Goal: Task Accomplishment & Management: Manage account settings

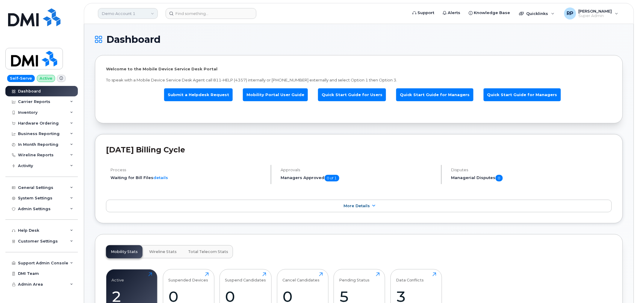
click at [133, 15] on link "Demo Account 1" at bounding box center [128, 13] width 60 height 11
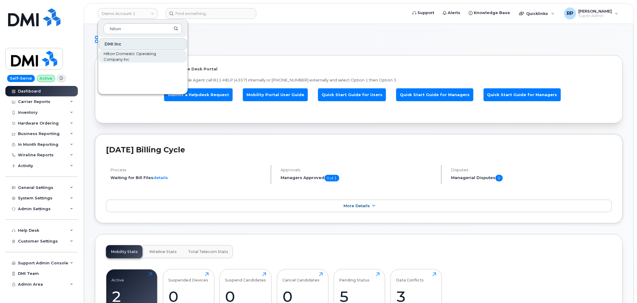
type input "hilton"
click at [123, 58] on span "Hilton Domestic Operating Company Inc" at bounding box center [138, 57] width 69 height 12
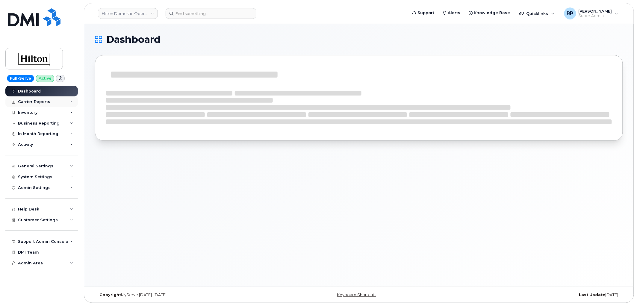
click at [39, 106] on div "Carrier Reports" at bounding box center [41, 101] width 72 height 11
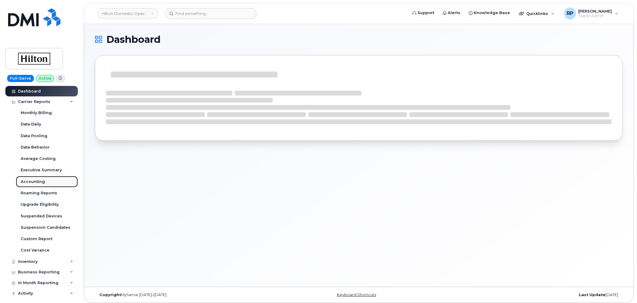
click at [32, 181] on div "Accounting" at bounding box center [33, 181] width 24 height 5
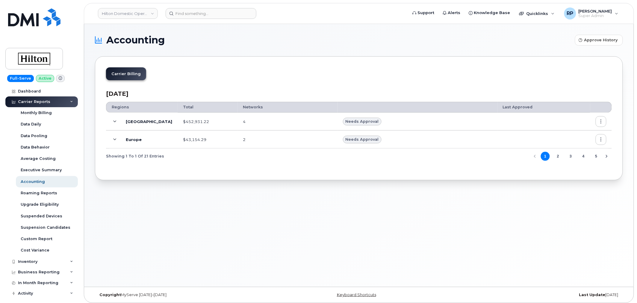
click at [115, 121] on icon at bounding box center [115, 121] width 3 height 3
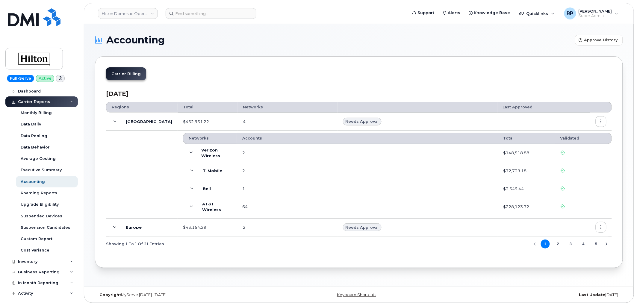
click at [599, 120] on button "button" at bounding box center [601, 121] width 11 height 11
click at [571, 134] on span "Details" at bounding box center [570, 134] width 16 height 5
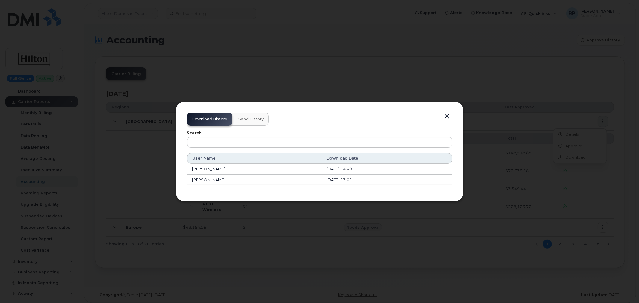
click at [448, 118] on button "button" at bounding box center [447, 116] width 9 height 8
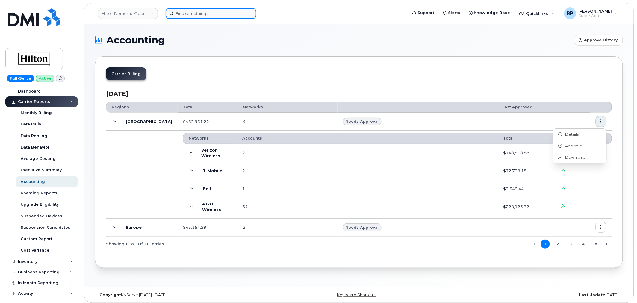
click at [202, 16] on input at bounding box center [211, 13] width 91 height 11
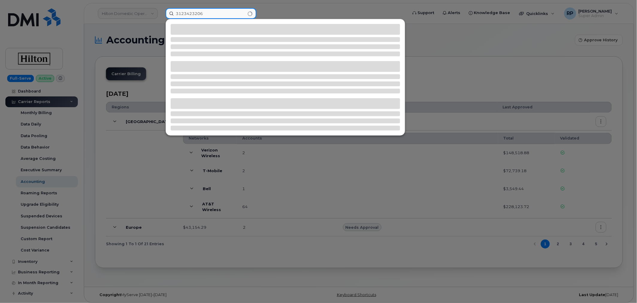
type input "3123423206"
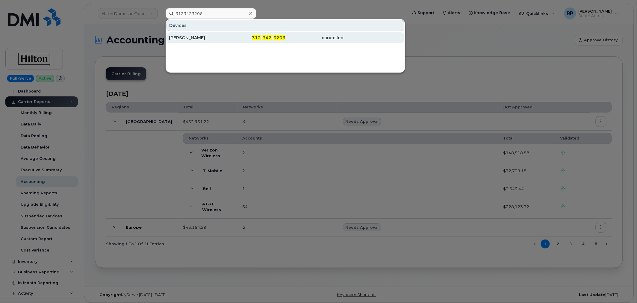
click at [223, 36] on div "Ivan Isip" at bounding box center [198, 38] width 58 height 6
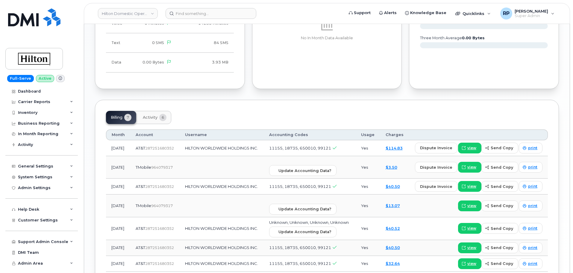
scroll to position [479, 0]
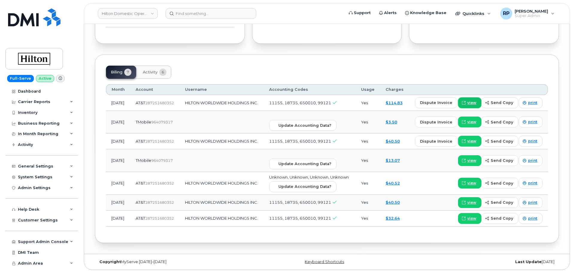
click at [470, 100] on span "view" at bounding box center [472, 102] width 9 height 5
click at [212, 15] on input at bounding box center [211, 13] width 91 height 11
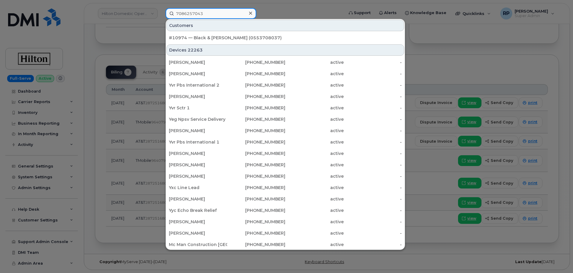
type input "7086257043"
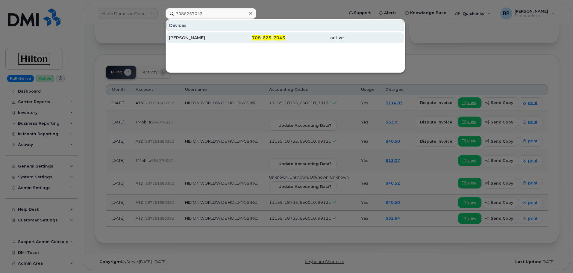
click at [217, 39] on div "IVAN ISIP" at bounding box center [198, 38] width 58 height 6
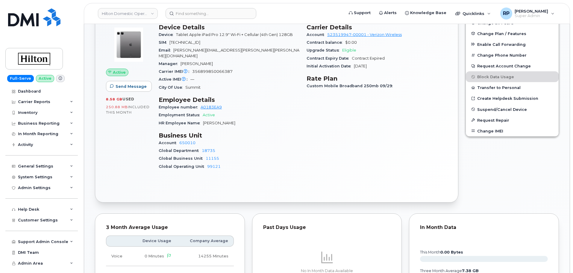
scroll to position [150, 0]
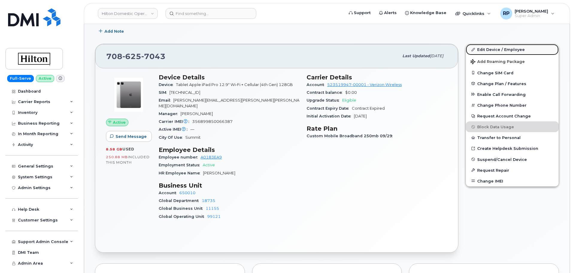
click at [495, 49] on link "Edit Device / Employee" at bounding box center [512, 49] width 93 height 11
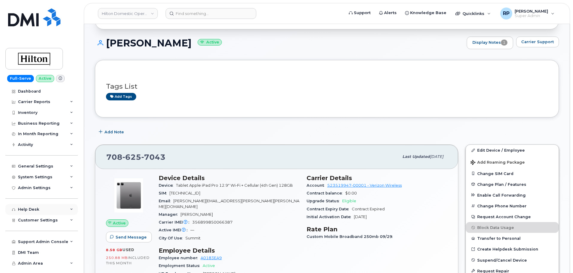
scroll to position [150, 0]
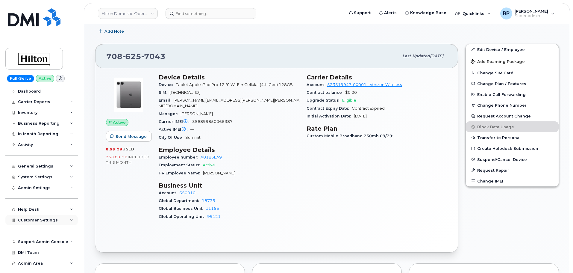
click at [38, 218] on span "Customer Settings" at bounding box center [38, 220] width 40 height 4
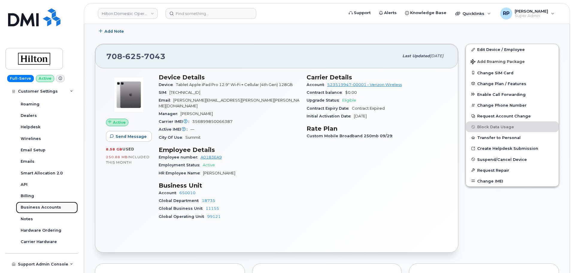
click at [39, 208] on div "Business Accounts" at bounding box center [41, 207] width 40 height 5
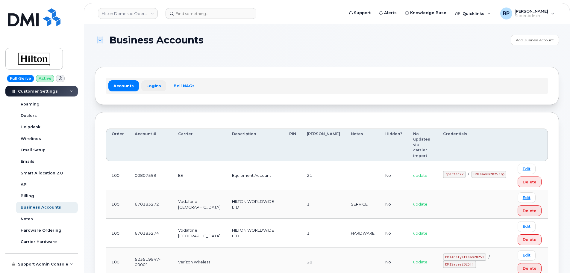
click at [150, 87] on link "Logins" at bounding box center [153, 85] width 25 height 11
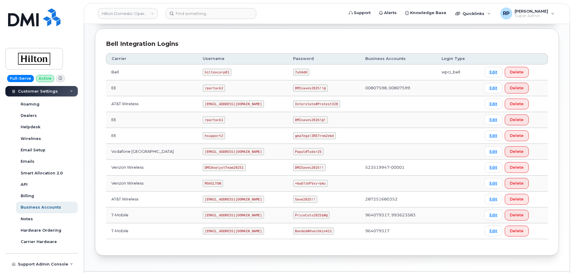
scroll to position [150, 0]
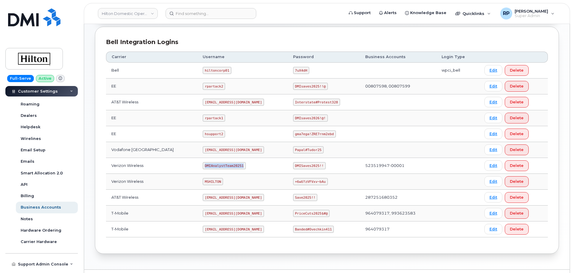
drag, startPoint x: 196, startPoint y: 166, endPoint x: 235, endPoint y: 166, distance: 38.9
click at [235, 166] on td "DMIAnalystTeam20251" at bounding box center [242, 166] width 90 height 16
copy code "DMIAnalystTeam20251"
drag, startPoint x: 289, startPoint y: 167, endPoint x: 320, endPoint y: 166, distance: 31.8
click at [320, 166] on td "DMISaves2025!!" at bounding box center [324, 166] width 72 height 16
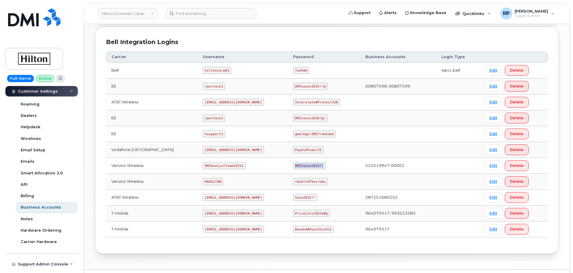
copy code "DMISaves2025!!"
drag, startPoint x: 194, startPoint y: 197, endPoint x: 258, endPoint y: 200, distance: 63.9
click at [258, 200] on td "ms-invoiceprocessing@dminc.com" at bounding box center [242, 198] width 90 height 16
copy code "ms-invoiceprocessing@dminc.com"
drag, startPoint x: 289, startPoint y: 198, endPoint x: 310, endPoint y: 196, distance: 21.6
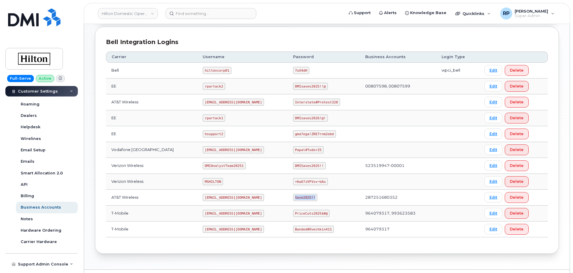
click at [310, 196] on code "Save2025!!" at bounding box center [305, 197] width 25 height 7
copy code "Save2025!!"
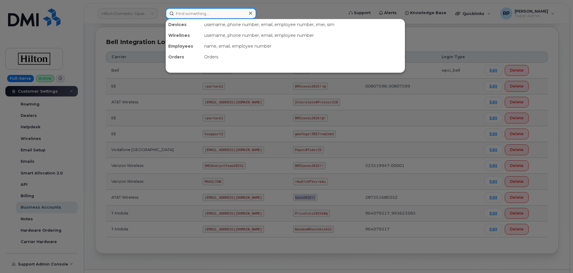
click at [196, 16] on input at bounding box center [211, 13] width 91 height 11
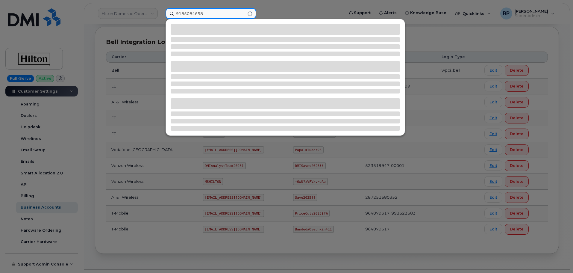
type input "9185084658"
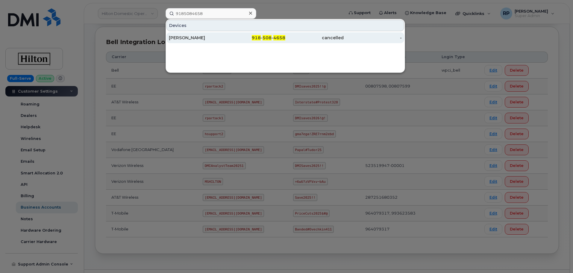
click at [213, 39] on div "Aaron Bloomingdale" at bounding box center [198, 38] width 58 height 6
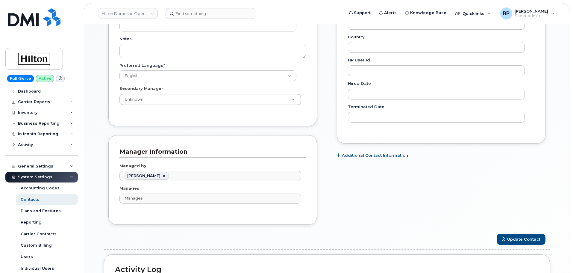
scroll to position [350, 0]
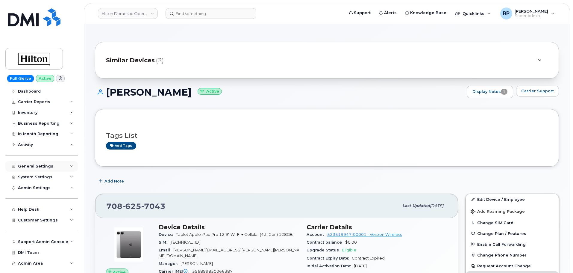
click at [43, 170] on div "General Settings" at bounding box center [41, 166] width 72 height 11
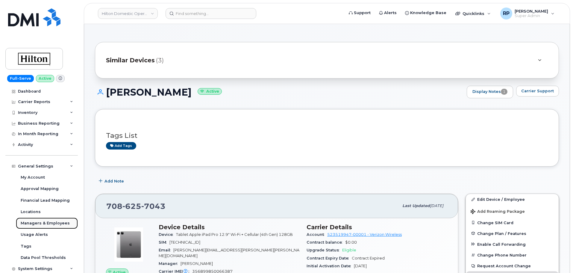
click at [51, 220] on link "Managers & Employees" at bounding box center [47, 222] width 62 height 11
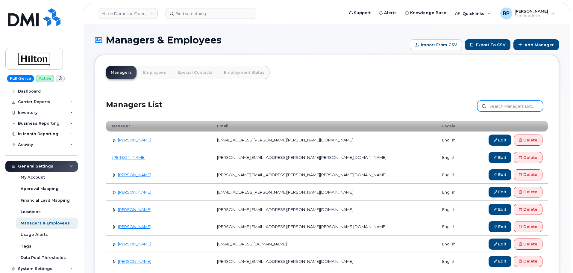
click at [498, 111] on input "text" at bounding box center [510, 106] width 66 height 11
type input "[PERSON_NAME]"
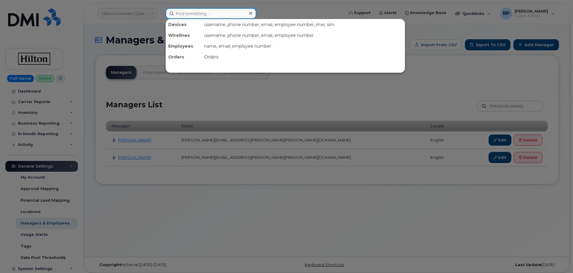
click at [209, 12] on input at bounding box center [211, 13] width 91 height 11
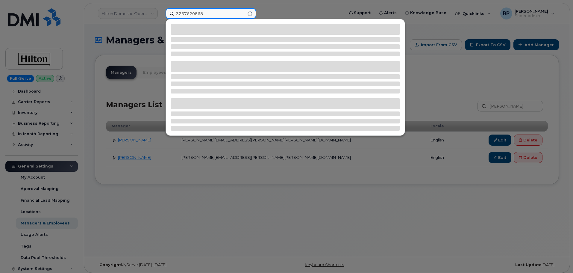
type input "3257620868"
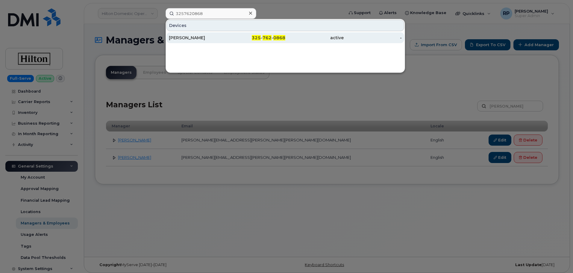
click at [216, 42] on div "PRISSA MAE DELOSTRICO" at bounding box center [198, 37] width 58 height 11
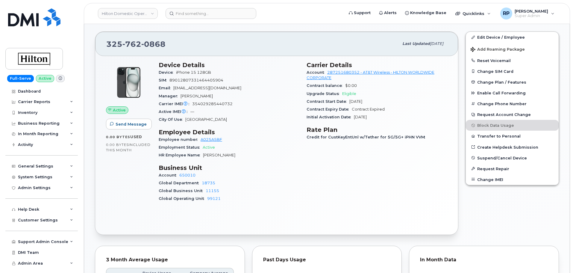
scroll to position [100, 0]
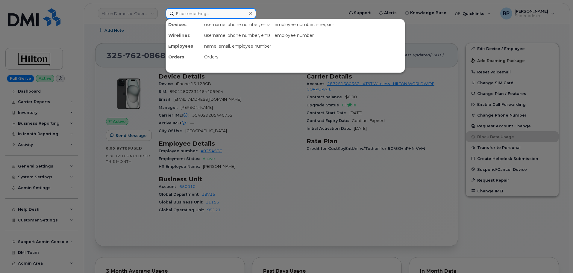
click at [201, 13] on input at bounding box center [211, 13] width 91 height 11
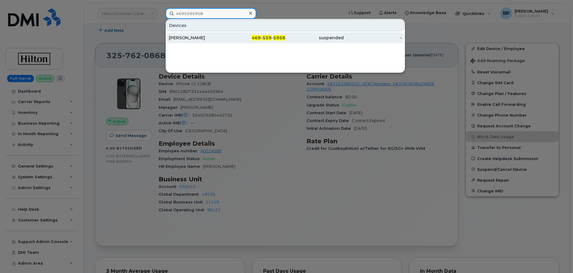
type input "4695595958"
click at [218, 39] on div "CHRIS CLARK" at bounding box center [198, 38] width 58 height 6
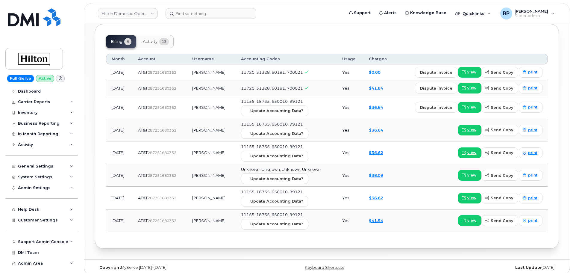
scroll to position [415, 0]
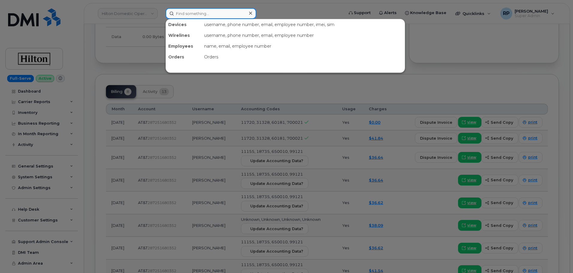
click at [236, 17] on input at bounding box center [211, 13] width 91 height 11
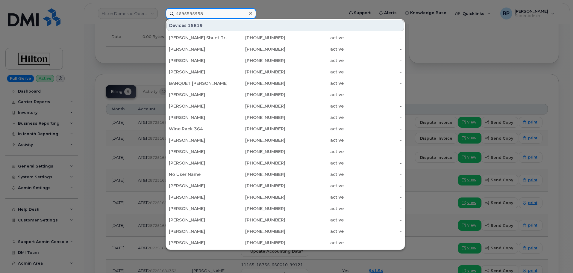
type input "4695595958"
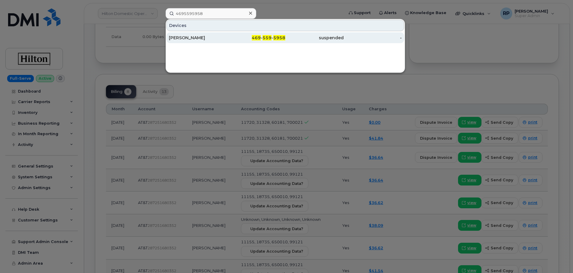
click at [199, 35] on div "[PERSON_NAME]" at bounding box center [198, 38] width 58 height 6
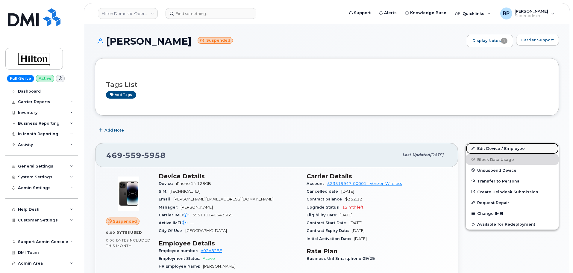
click at [518, 145] on link "Edit Device / Employee" at bounding box center [512, 148] width 93 height 11
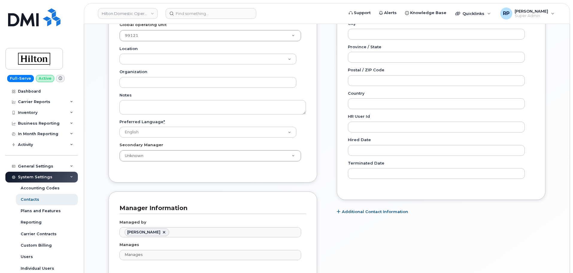
scroll to position [250, 0]
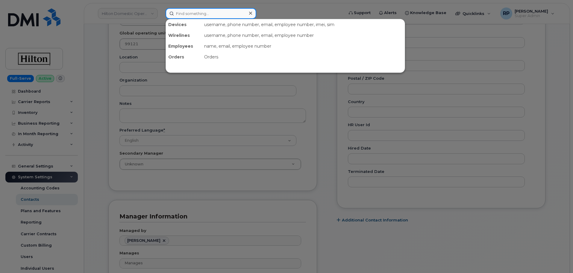
click at [192, 15] on input at bounding box center [211, 13] width 91 height 11
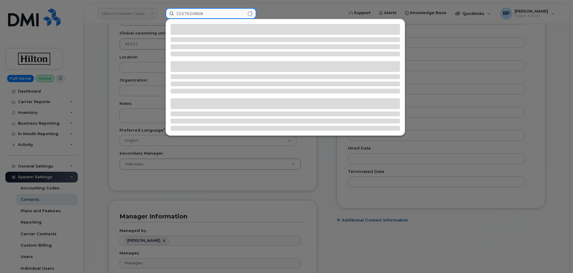
type input "3257620868"
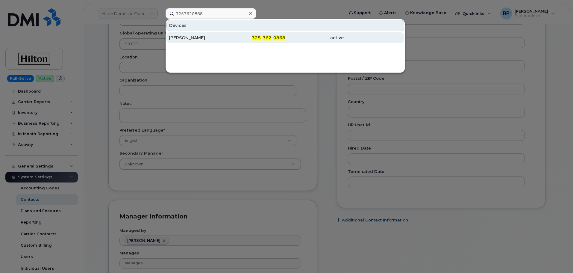
click at [193, 33] on div "PRISSA MAE DELOSTRICO" at bounding box center [198, 37] width 58 height 11
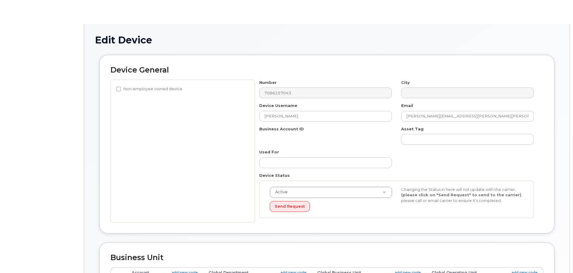
select select "34080332"
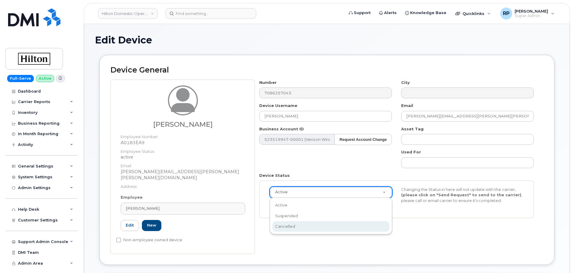
select select "cancelled"
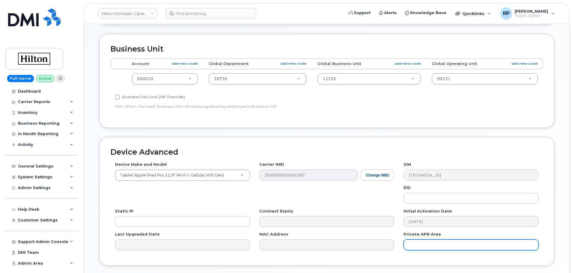
scroll to position [250, 0]
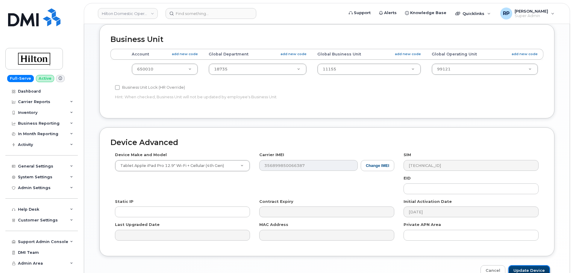
click at [535, 267] on input "Update Device" at bounding box center [530, 270] width 42 height 11
type input "Saving..."
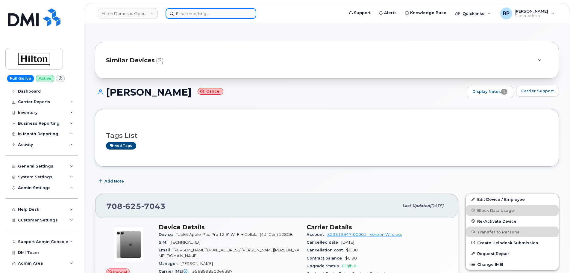
click at [197, 13] on input at bounding box center [211, 13] width 91 height 11
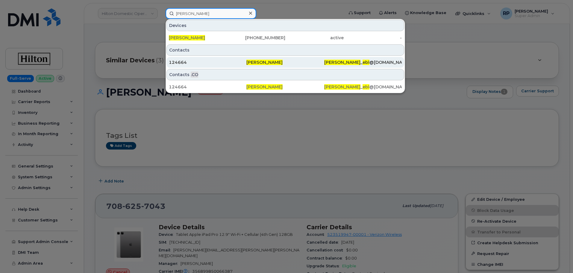
type input "[PERSON_NAME]"
click at [214, 66] on div "124664" at bounding box center [208, 62] width 78 height 11
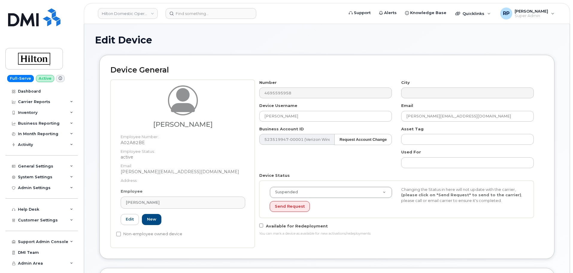
select select "34080332"
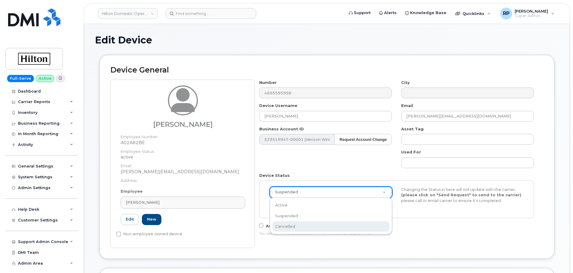
select select "cancelled"
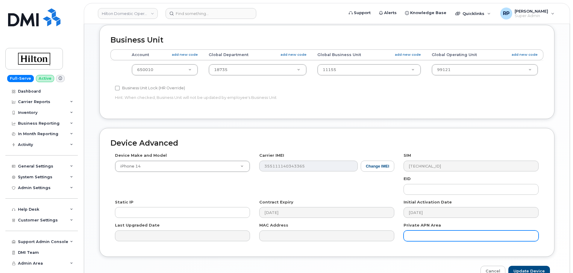
scroll to position [250, 0]
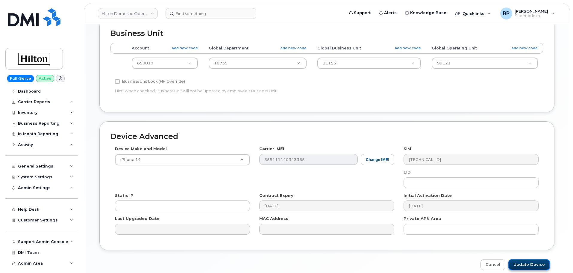
click at [531, 266] on input "Update Device" at bounding box center [530, 264] width 42 height 11
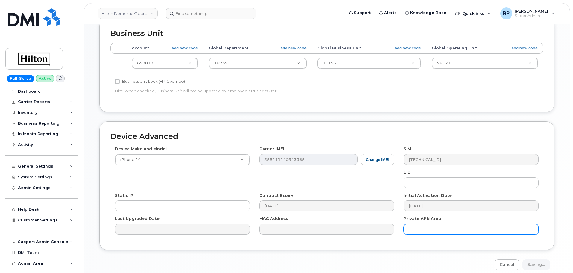
type input "Saving..."
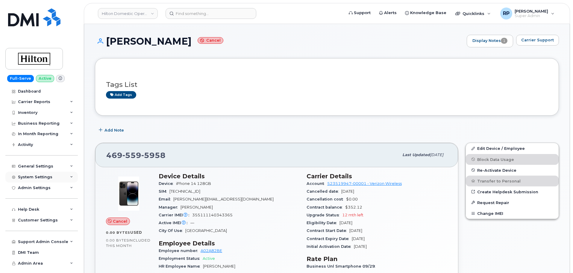
click at [52, 179] on div "System Settings" at bounding box center [41, 177] width 72 height 11
click at [41, 220] on span "Customer Settings" at bounding box center [38, 220] width 40 height 4
click at [45, 187] on div "Admin Settings" at bounding box center [34, 187] width 33 height 5
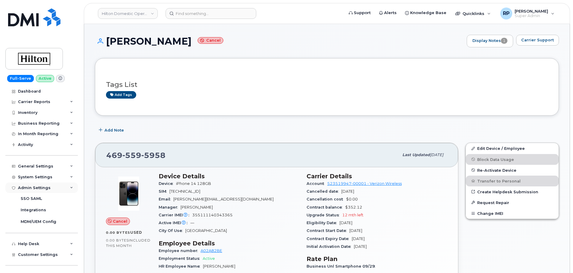
click at [45, 187] on div "Admin Settings" at bounding box center [34, 187] width 33 height 5
click at [46, 178] on div "System Settings" at bounding box center [35, 177] width 34 height 5
click at [47, 166] on div "General Settings" at bounding box center [35, 166] width 35 height 5
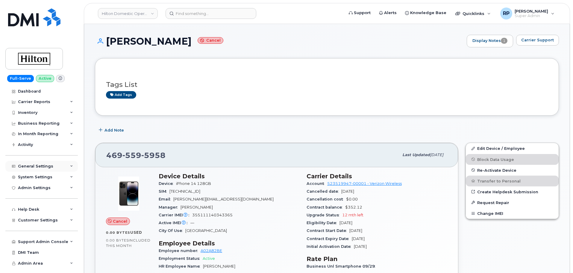
click at [32, 168] on div "General Settings" at bounding box center [35, 166] width 35 height 5
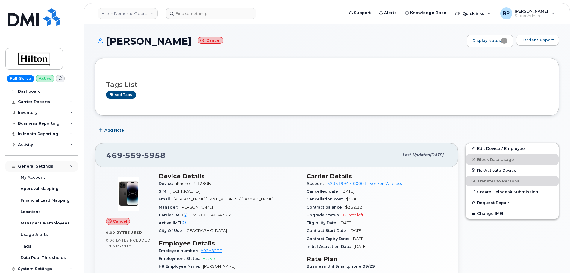
click at [32, 168] on div "General Settings" at bounding box center [35, 166] width 35 height 5
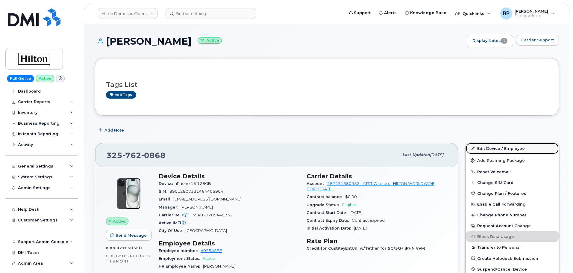
click at [497, 146] on link "Edit Device / Employee" at bounding box center [512, 148] width 93 height 11
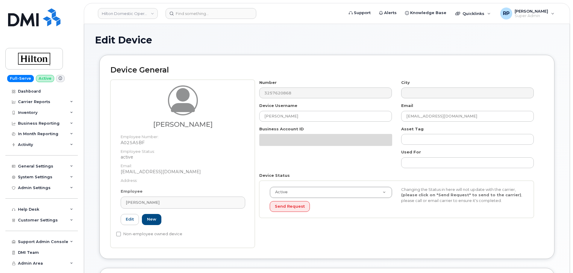
select select "34080332"
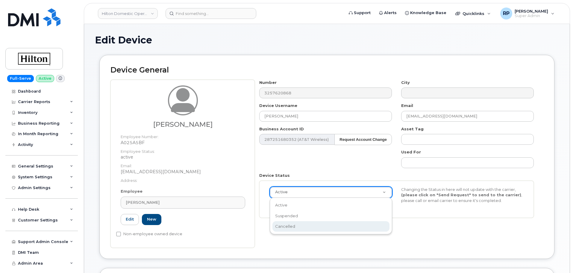
select select "cancelled"
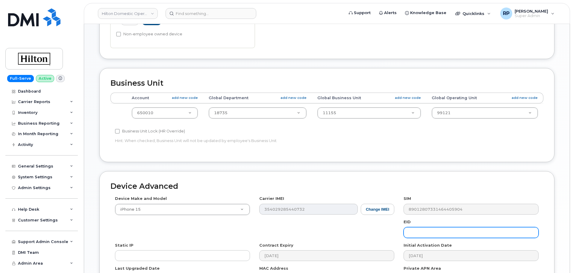
scroll to position [277, 0]
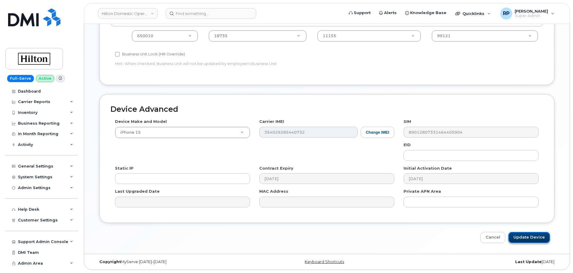
click at [525, 240] on input "Update Device" at bounding box center [530, 237] width 42 height 11
type input "Saving..."
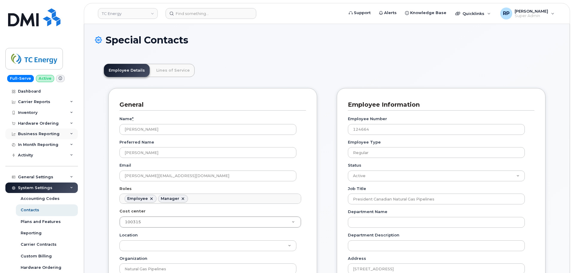
click at [52, 134] on div "Business Reporting" at bounding box center [39, 133] width 42 height 5
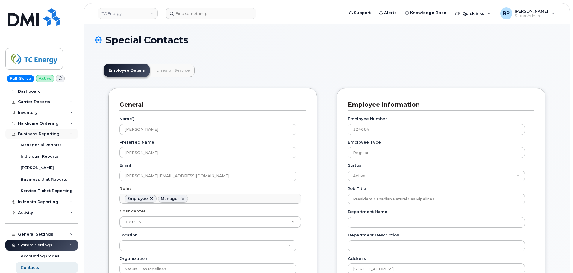
click at [50, 134] on div "Business Reporting" at bounding box center [39, 133] width 42 height 5
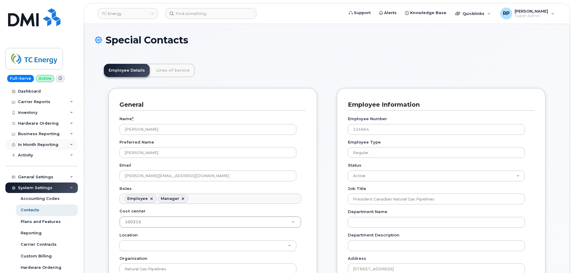
click at [48, 143] on div "In Month Reporting" at bounding box center [38, 144] width 40 height 5
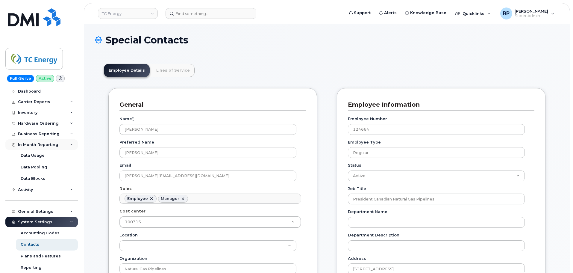
click at [48, 143] on div "In Month Reporting" at bounding box center [38, 144] width 40 height 5
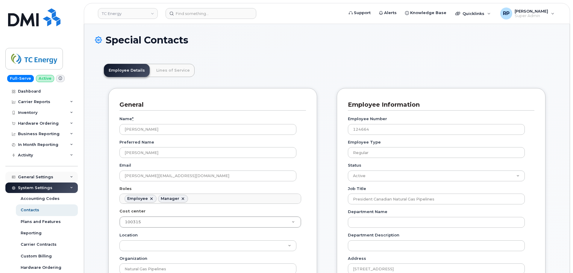
click at [42, 176] on div "General Settings" at bounding box center [35, 177] width 35 height 5
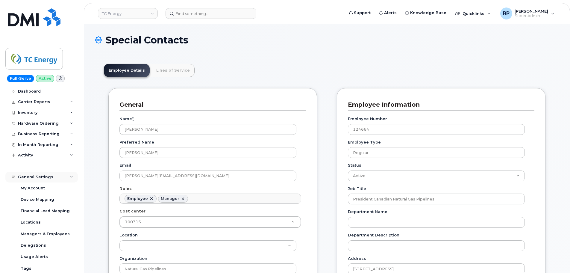
click at [42, 176] on div "General Settings" at bounding box center [35, 177] width 35 height 5
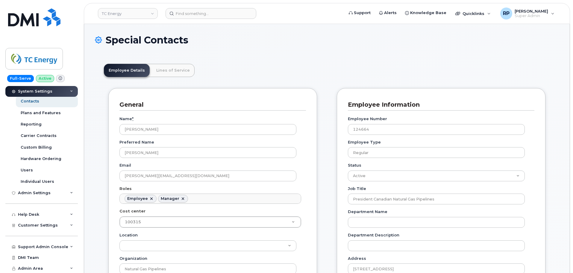
scroll to position [109, 0]
click at [32, 223] on span "Customer Settings" at bounding box center [38, 225] width 40 height 4
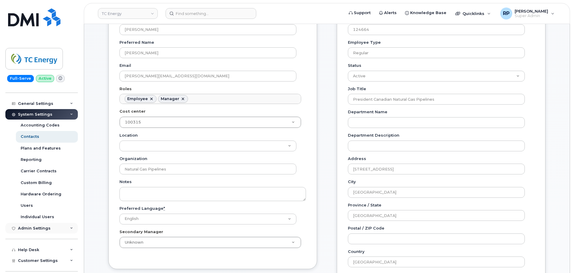
scroll to position [59, 0]
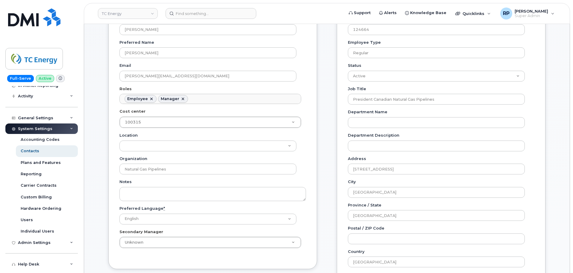
click at [44, 128] on div "System Settings" at bounding box center [35, 128] width 34 height 5
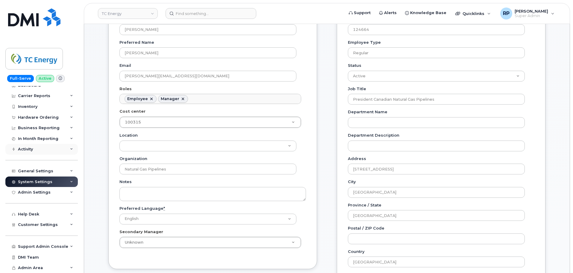
scroll to position [0, 0]
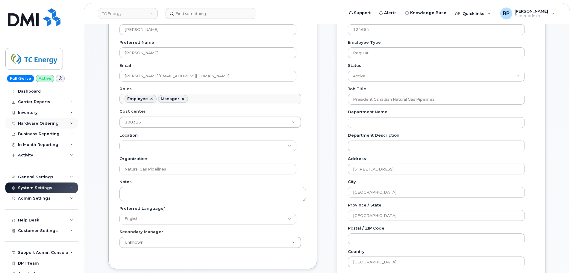
click at [38, 123] on div "Hardware Ordering" at bounding box center [38, 123] width 41 height 5
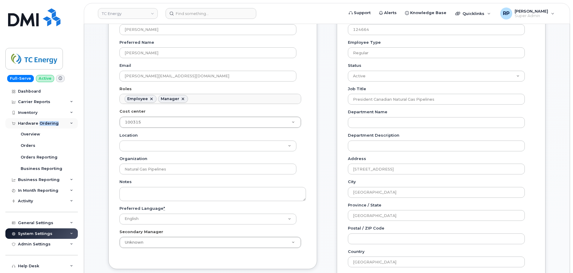
click at [38, 123] on div "Hardware Ordering" at bounding box center [38, 123] width 41 height 5
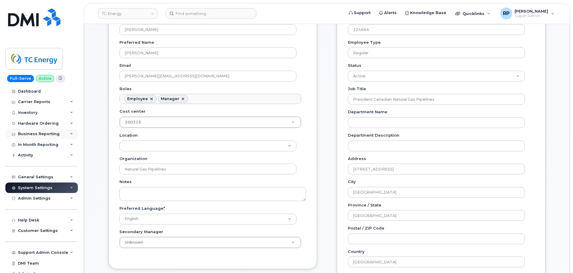
click at [38, 133] on div "Business Reporting" at bounding box center [39, 133] width 42 height 5
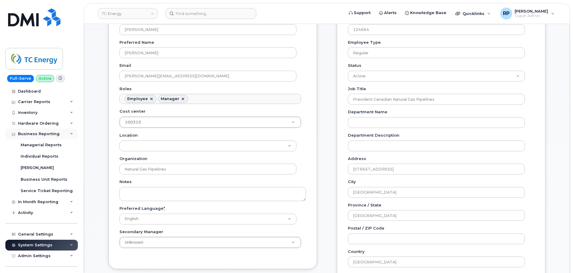
click at [38, 133] on div "Business Reporting" at bounding box center [39, 133] width 42 height 5
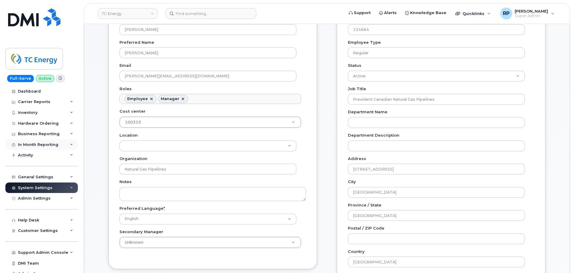
click at [41, 144] on div "In Month Reporting" at bounding box center [38, 144] width 40 height 5
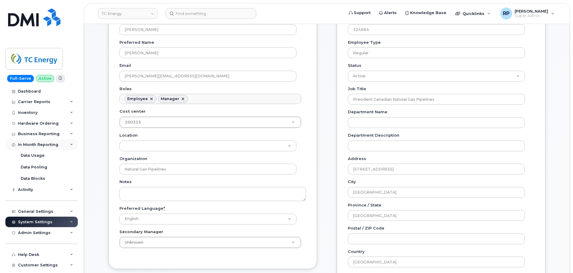
click at [41, 144] on div "In Month Reporting" at bounding box center [38, 144] width 40 height 5
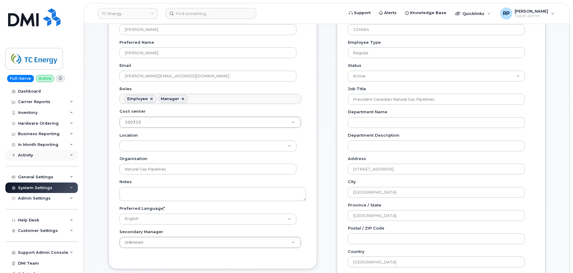
click at [36, 158] on div "Activity" at bounding box center [41, 155] width 72 height 11
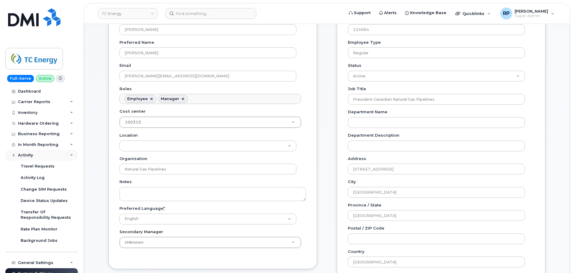
click at [36, 158] on div "Activity" at bounding box center [41, 155] width 72 height 11
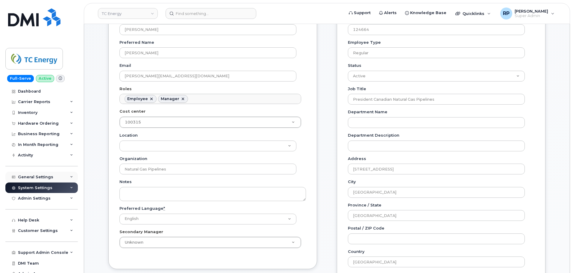
click at [38, 174] on div "General Settings" at bounding box center [41, 177] width 72 height 11
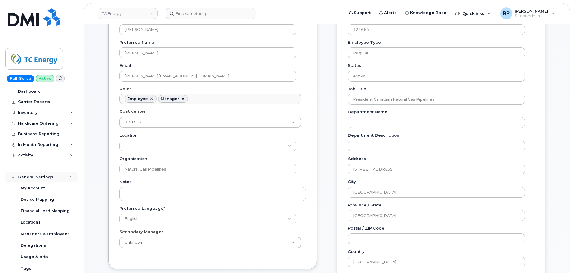
click at [38, 174] on div "General Settings" at bounding box center [41, 177] width 72 height 11
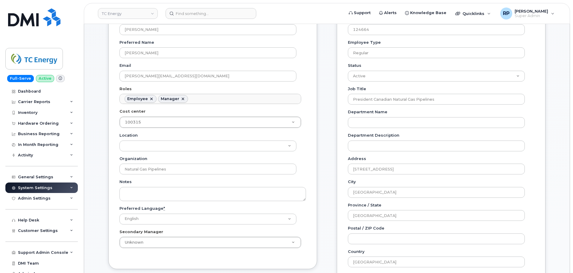
click at [38, 189] on div "System Settings" at bounding box center [35, 187] width 34 height 5
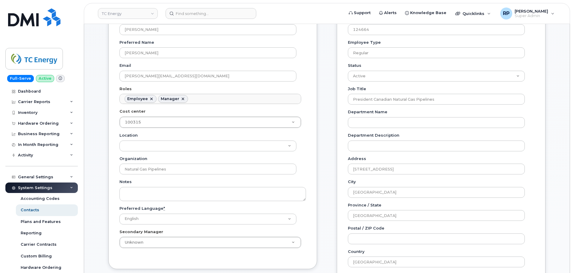
click at [38, 189] on div "System Settings" at bounding box center [35, 187] width 34 height 5
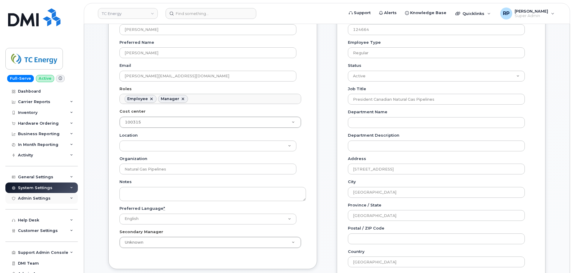
click at [37, 199] on div "Admin Settings" at bounding box center [34, 198] width 33 height 5
click at [34, 220] on div "Help Desk" at bounding box center [28, 220] width 21 height 5
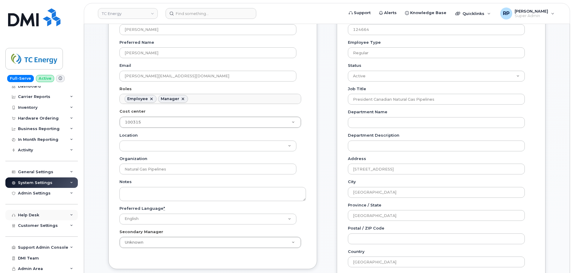
scroll to position [6, 0]
click at [39, 226] on span "Customer Settings" at bounding box center [38, 224] width 40 height 4
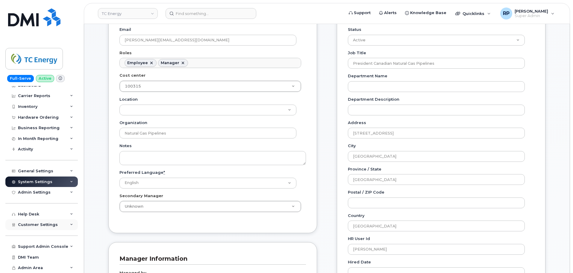
scroll to position [150, 0]
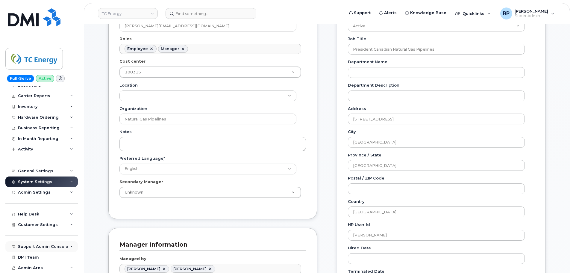
click at [48, 246] on div "Support Admin Console" at bounding box center [43, 246] width 50 height 5
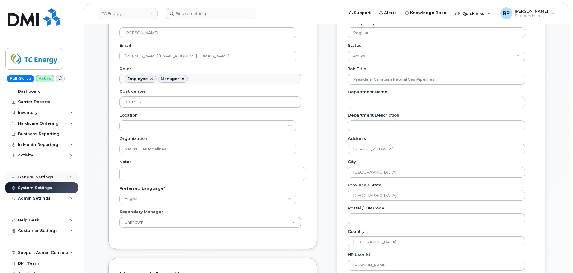
scroll to position [100, 0]
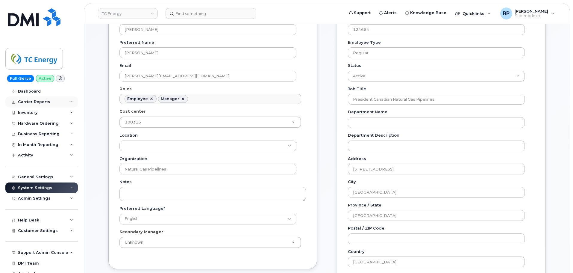
click at [38, 102] on div "Carrier Reports" at bounding box center [34, 101] width 32 height 5
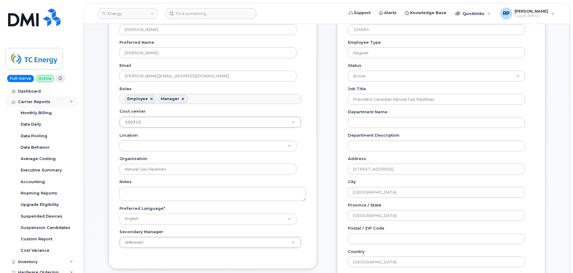
click at [38, 102] on div "Carrier Reports" at bounding box center [34, 101] width 32 height 5
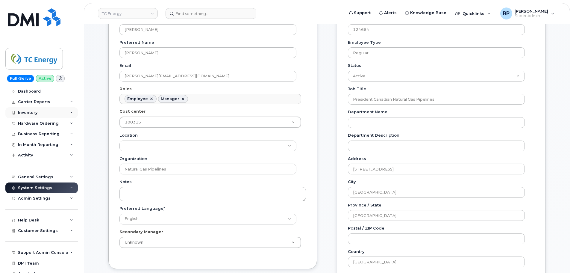
click at [38, 113] on div "Inventory" at bounding box center [41, 112] width 72 height 11
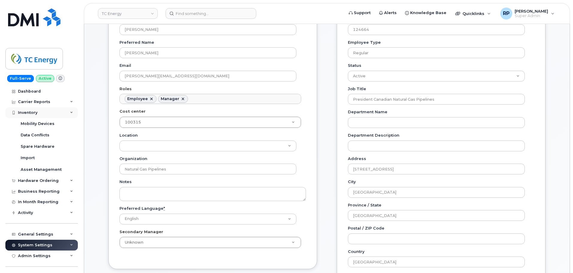
click at [38, 113] on div "Inventory" at bounding box center [41, 112] width 72 height 11
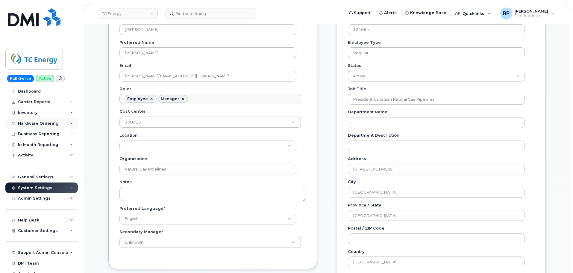
click at [59, 123] on div "Hardware Ordering" at bounding box center [41, 123] width 72 height 11
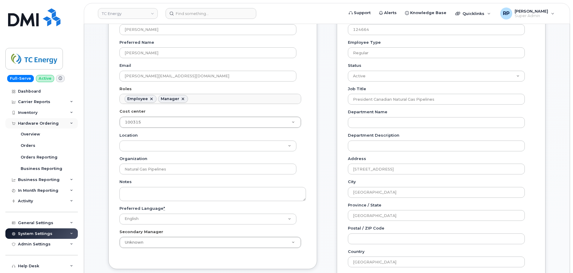
click at [59, 123] on div "Hardware Ordering" at bounding box center [41, 123] width 72 height 11
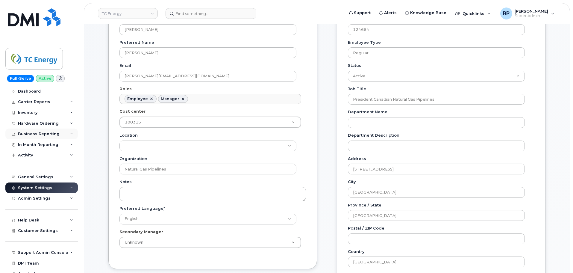
click at [46, 132] on div "Business Reporting" at bounding box center [39, 133] width 42 height 5
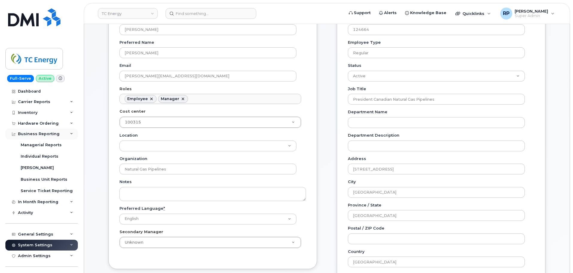
click at [46, 132] on div "Business Reporting" at bounding box center [39, 133] width 42 height 5
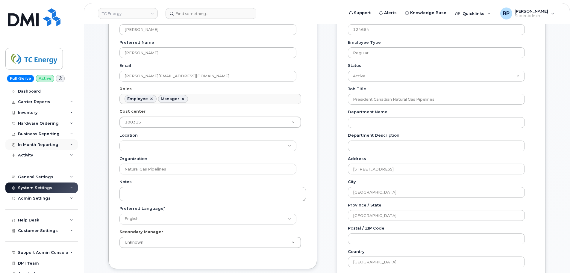
click at [40, 144] on div "In Month Reporting" at bounding box center [38, 144] width 40 height 5
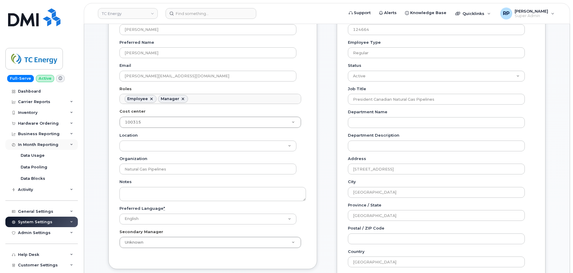
click at [40, 144] on div "In Month Reporting" at bounding box center [38, 144] width 40 height 5
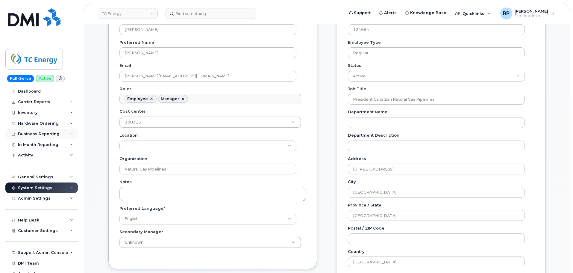
click at [41, 133] on div "Business Reporting" at bounding box center [39, 133] width 42 height 5
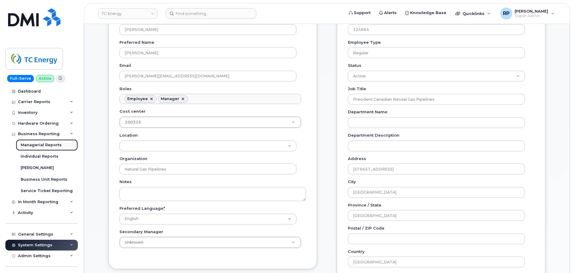
click at [40, 144] on div "Managerial Reports" at bounding box center [41, 144] width 41 height 5
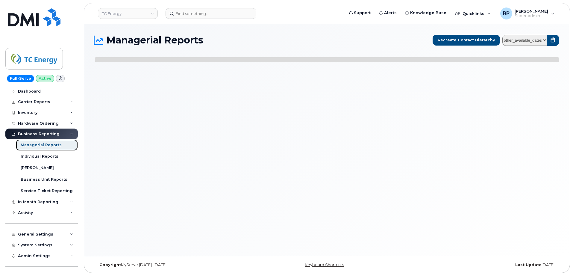
select select
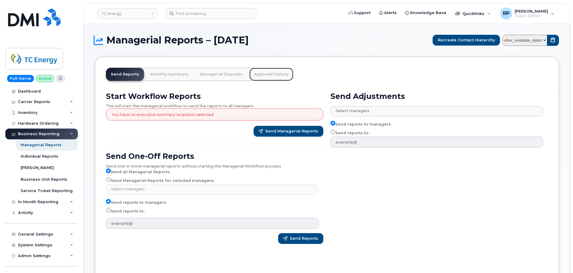
click at [272, 73] on link "Approval History" at bounding box center [272, 74] width 44 height 13
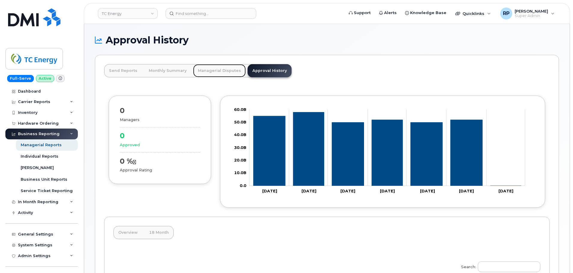
click at [224, 73] on link "Managerial Disputes" at bounding box center [219, 70] width 53 height 13
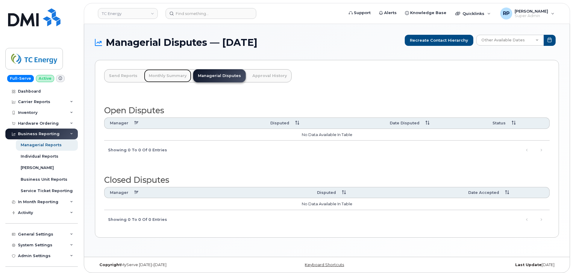
click at [181, 74] on link "Monthly Summary" at bounding box center [167, 75] width 47 height 13
click at [125, 74] on link "Send Reports" at bounding box center [123, 75] width 38 height 13
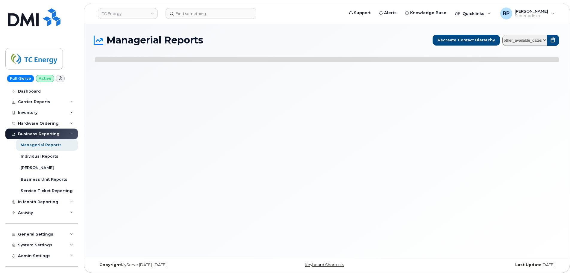
select select
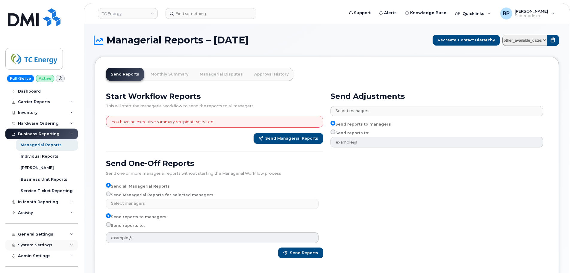
click at [34, 243] on div "System Settings" at bounding box center [35, 245] width 34 height 5
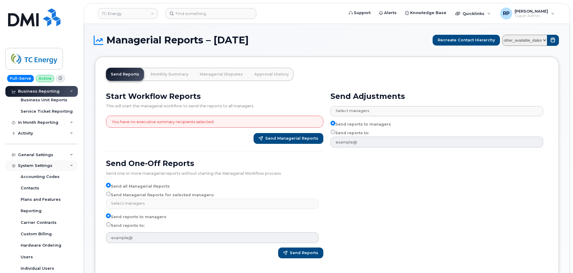
scroll to position [100, 0]
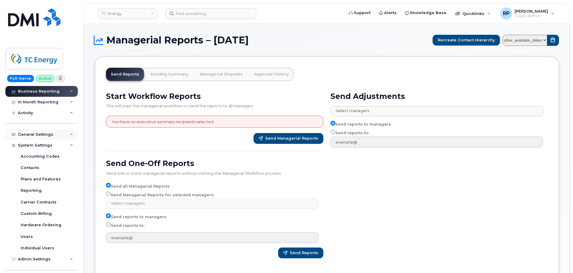
click at [37, 134] on div "General Settings" at bounding box center [35, 134] width 35 height 5
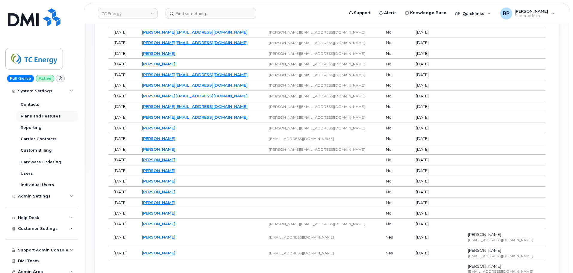
scroll to position [270, 0]
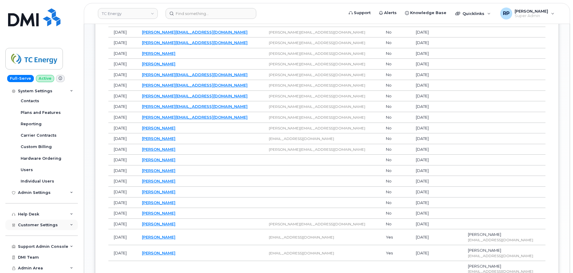
click at [40, 220] on div "Customer Settings" at bounding box center [41, 225] width 72 height 11
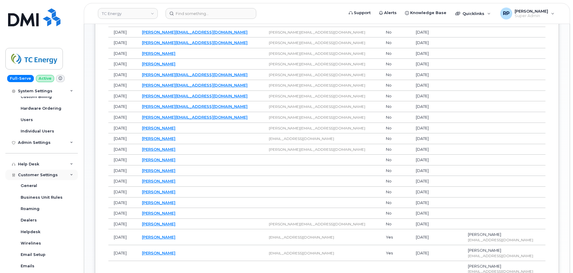
scroll to position [369, 0]
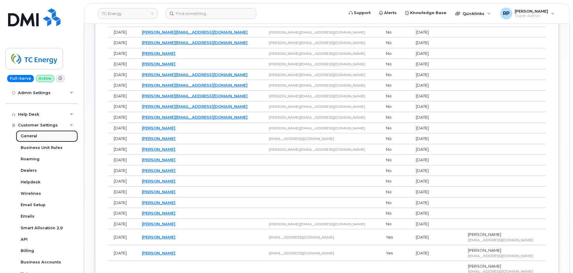
click at [31, 136] on div "General" at bounding box center [29, 135] width 16 height 5
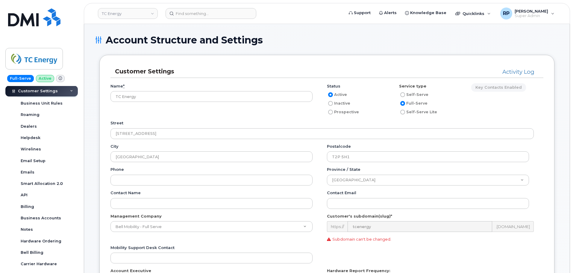
scroll to position [50, 0]
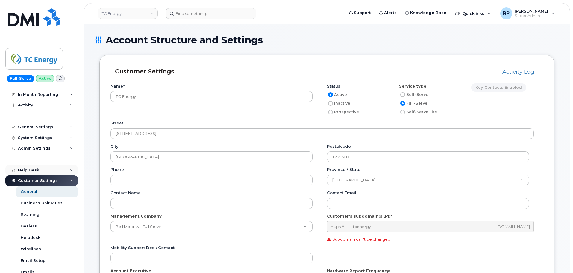
click at [56, 172] on div "Help Desk" at bounding box center [41, 170] width 72 height 11
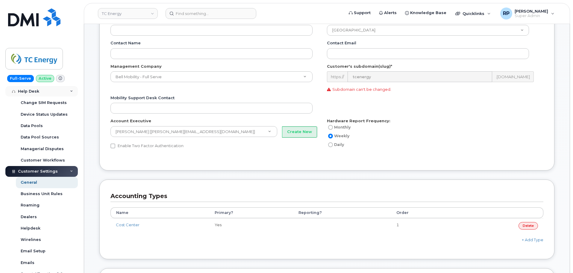
scroll to position [104, 0]
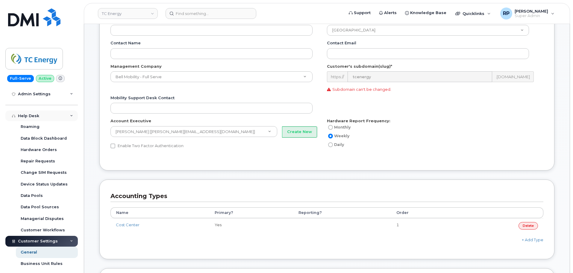
click at [52, 115] on div "Help Desk" at bounding box center [41, 116] width 72 height 11
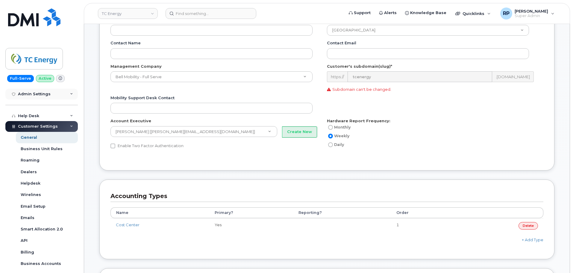
click at [55, 95] on div "Admin Settings" at bounding box center [41, 94] width 72 height 11
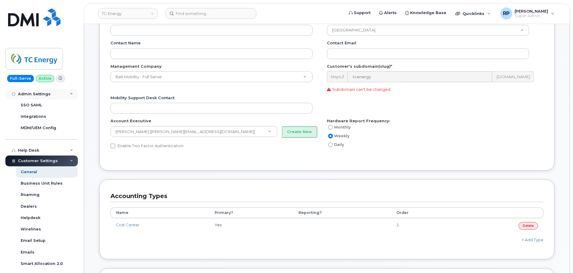
click at [55, 95] on div "Admin Settings" at bounding box center [41, 94] width 72 height 11
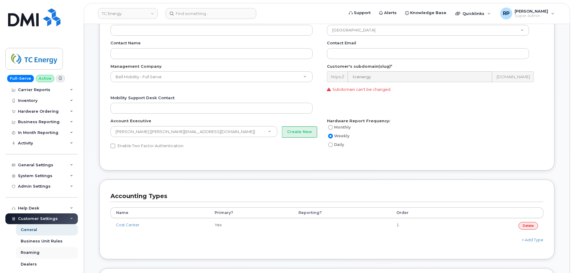
scroll to position [4, 0]
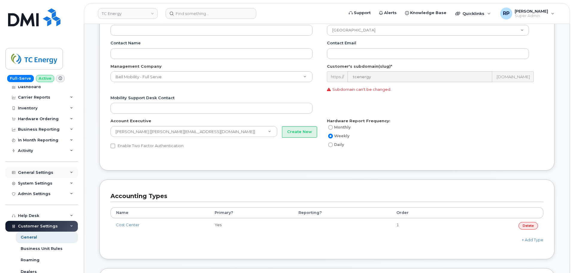
click at [43, 170] on div "General Settings" at bounding box center [41, 172] width 72 height 11
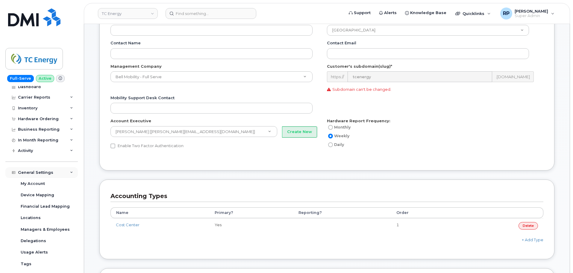
click at [45, 173] on div "General Settings" at bounding box center [35, 172] width 35 height 5
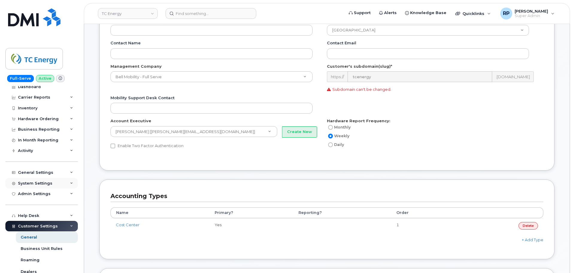
click at [46, 183] on div "System Settings" at bounding box center [35, 183] width 34 height 5
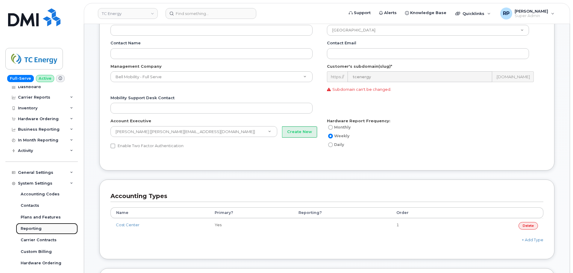
click at [34, 228] on div "Reporting" at bounding box center [31, 228] width 21 height 5
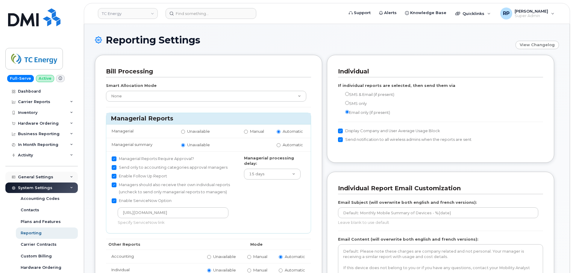
click at [49, 177] on div "General Settings" at bounding box center [35, 177] width 35 height 5
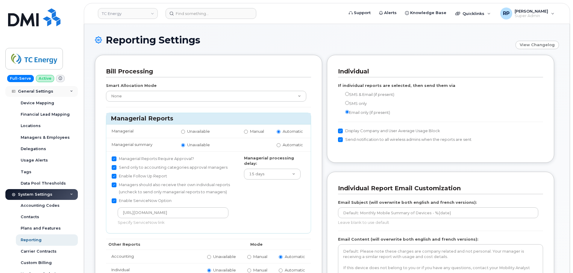
scroll to position [100, 0]
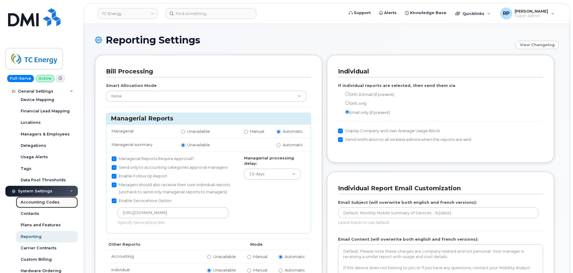
click at [41, 202] on div "Accounting Codes" at bounding box center [40, 201] width 39 height 5
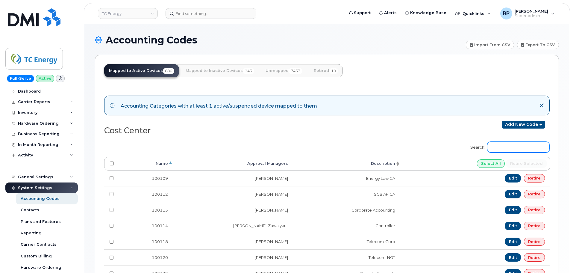
click at [508, 150] on input "Search:" at bounding box center [518, 147] width 63 height 11
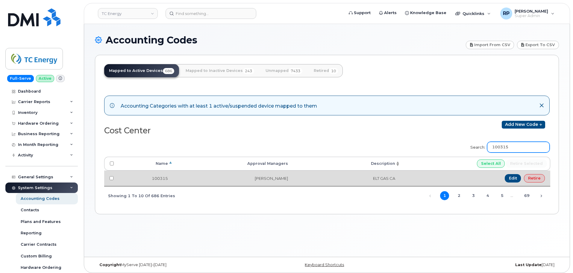
type input "100315"
click at [113, 178] on input "checkbox" at bounding box center [112, 178] width 4 height 4
checkbox input "true"
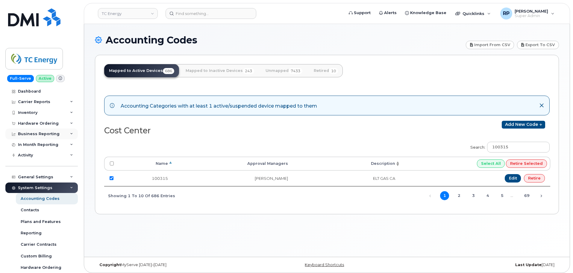
click at [42, 134] on div "Business Reporting" at bounding box center [39, 133] width 42 height 5
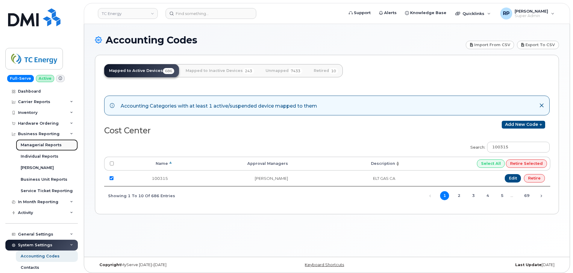
click at [38, 145] on div "Managerial Reports" at bounding box center [41, 144] width 41 height 5
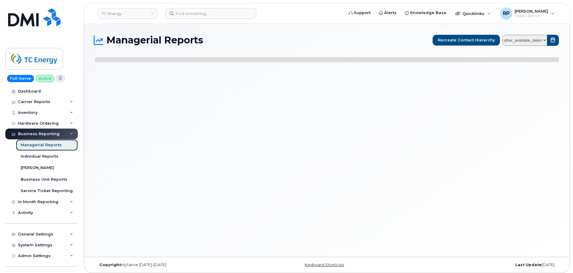
select select
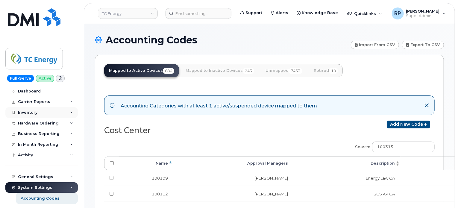
click at [33, 115] on div "Inventory" at bounding box center [41, 112] width 72 height 11
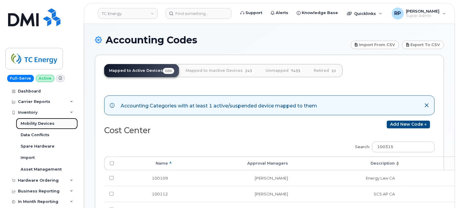
click at [34, 124] on div "Mobility Devices" at bounding box center [38, 123] width 34 height 5
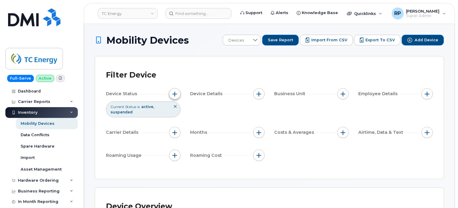
click at [175, 93] on span "button" at bounding box center [175, 94] width 5 height 5
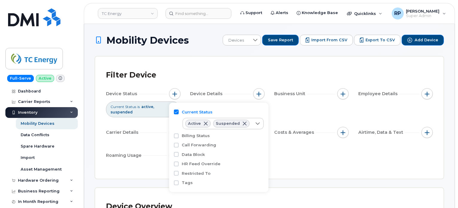
click at [324, 112] on div "Device Status Current Status is active suspended Device Details Business Unit E…" at bounding box center [269, 125] width 327 height 75
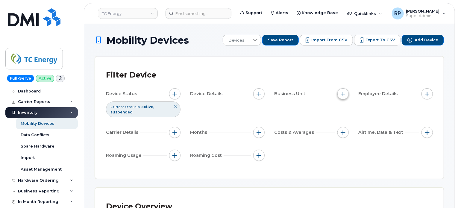
click at [339, 97] on button "button" at bounding box center [343, 93] width 11 height 11
click at [344, 120] on input "Cost Center" at bounding box center [345, 121] width 5 height 5
checkbox input "true"
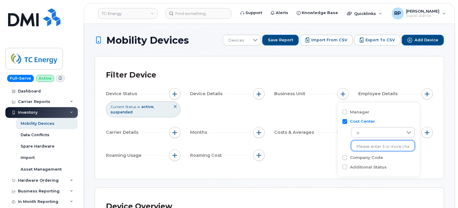
click at [371, 145] on input "text" at bounding box center [383, 146] width 52 height 5
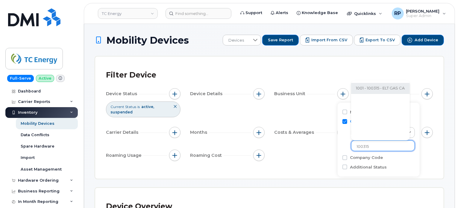
type input "100315"
click at [373, 88] on li "1001 - 100315 - ELT GAS CA" at bounding box center [380, 88] width 59 height 11
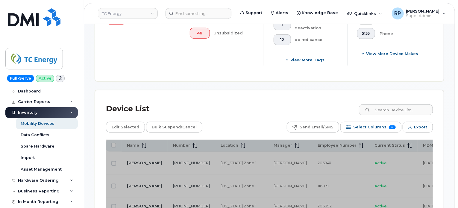
scroll to position [250, 0]
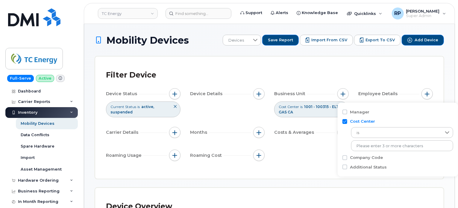
click at [305, 170] on div "Filter Device Device Status Current Status is active suspended Device Details B…" at bounding box center [269, 118] width 349 height 122
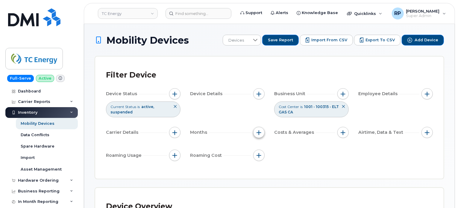
click at [258, 135] on button "button" at bounding box center [258, 132] width 11 height 11
click at [259, 152] on input "Billing Cycle" at bounding box center [260, 150] width 5 height 5
checkbox input "true"
click at [277, 173] on span at bounding box center [273, 175] width 13 height 11
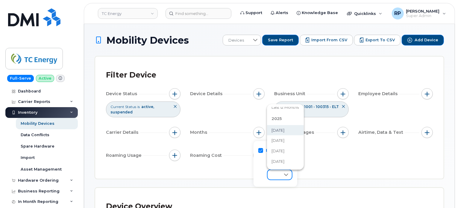
scroll to position [61, 0]
click at [283, 123] on span "September 2025" at bounding box center [278, 120] width 13 height 6
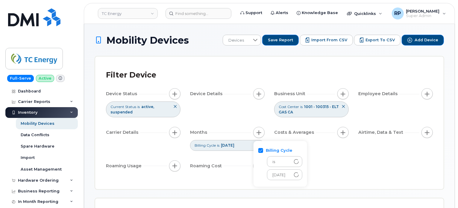
click at [371, 167] on div "Device Status Current Status is active suspended Device Details Business Unit C…" at bounding box center [269, 131] width 327 height 86
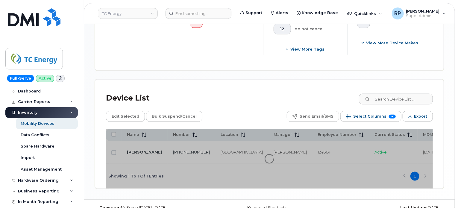
scroll to position [276, 0]
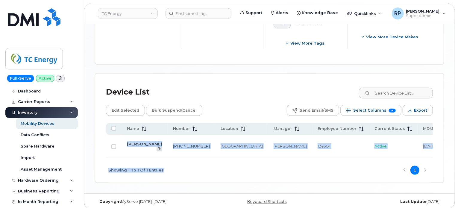
drag, startPoint x: 245, startPoint y: 154, endPoint x: 310, endPoint y: 153, distance: 65.6
click at [310, 153] on div "Name Number Location Manager Employee Number Current Status MDM Last Update HR …" at bounding box center [269, 153] width 327 height 60
drag, startPoint x: 236, startPoint y: 162, endPoint x: 205, endPoint y: 161, distance: 31.5
click at [236, 162] on div "Showing 1 To 1 Of 1 Entries 1" at bounding box center [269, 170] width 327 height 25
click at [256, 158] on div "Showing 1 To 1 Of 1 Entries 1" at bounding box center [269, 170] width 327 height 25
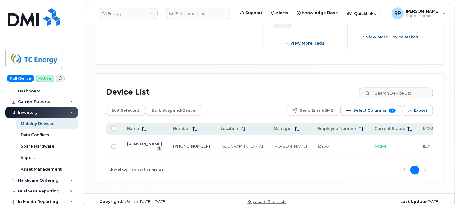
click at [300, 171] on div "Showing 1 To 1 Of 1 Entries 1" at bounding box center [269, 170] width 327 height 25
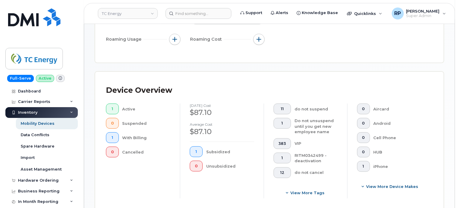
scroll to position [27, 0]
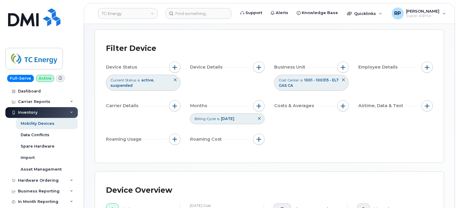
click at [344, 80] on icon at bounding box center [344, 80] width 4 height 4
click at [176, 68] on span "button" at bounding box center [175, 67] width 5 height 5
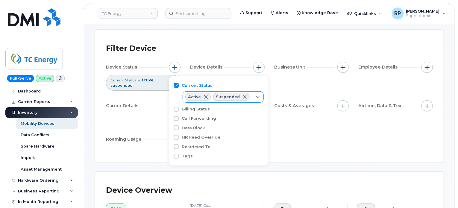
click at [258, 96] on div at bounding box center [257, 97] width 11 height 11
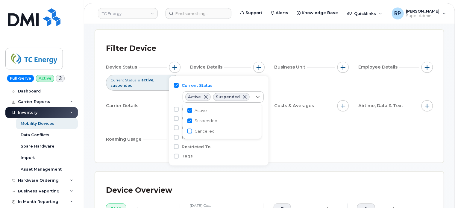
click at [190, 130] on input "Cancelled" at bounding box center [189, 131] width 5 height 5
checkbox input "true"
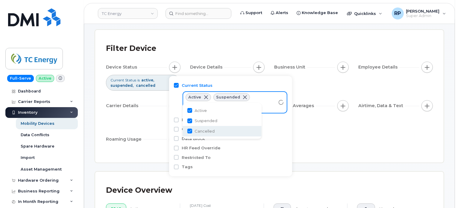
drag, startPoint x: 337, startPoint y: 136, endPoint x: 343, endPoint y: 137, distance: 6.7
click at [337, 136] on div "Device Status Current Status is active suspended cancelled Device Details Busin…" at bounding box center [269, 105] width 327 height 86
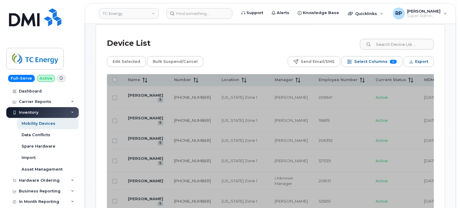
scroll to position [276, 0]
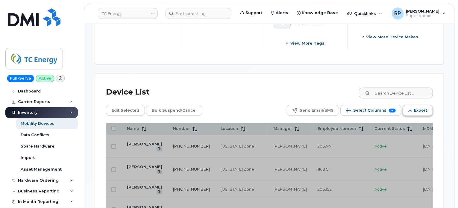
click at [420, 110] on span "Export" at bounding box center [420, 110] width 13 height 9
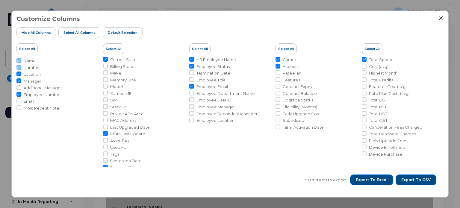
scroll to position [0, 0]
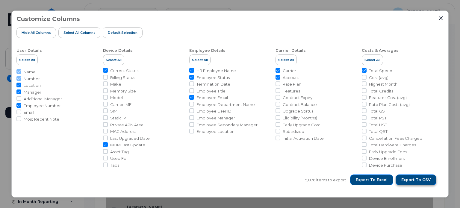
click at [421, 179] on span "Export to CSV" at bounding box center [415, 179] width 29 height 5
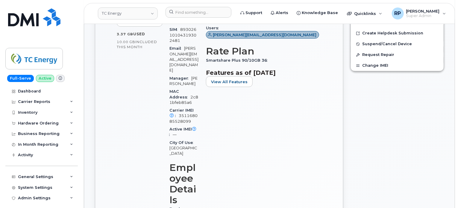
scroll to position [212, 0]
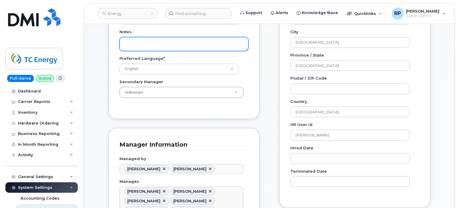
scroll to position [150, 0]
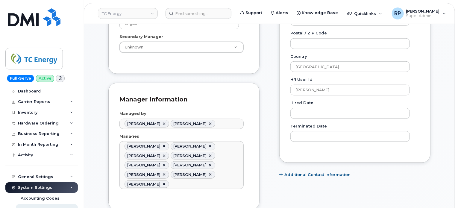
scroll to position [300, 0]
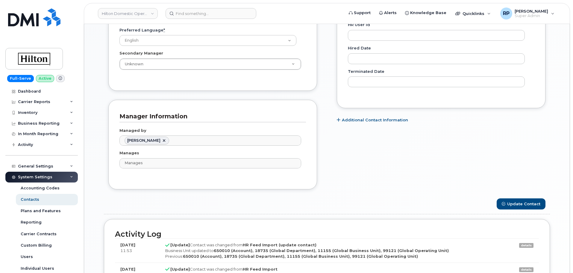
scroll to position [18, 0]
click at [43, 103] on div "Carrier Reports" at bounding box center [34, 101] width 32 height 5
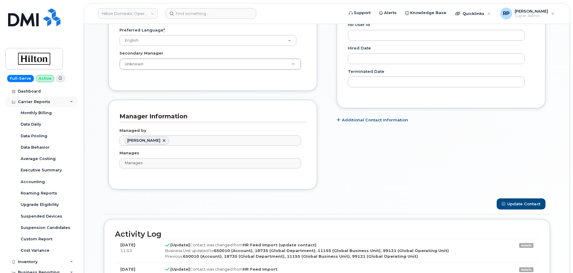
click at [43, 103] on div "Carrier Reports" at bounding box center [34, 101] width 32 height 5
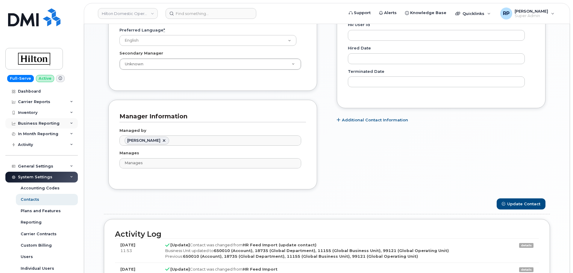
click at [44, 125] on div "Business Reporting" at bounding box center [39, 123] width 42 height 5
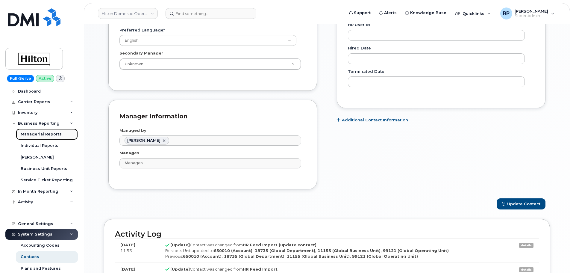
click at [42, 134] on div "Managerial Reports" at bounding box center [41, 133] width 41 height 5
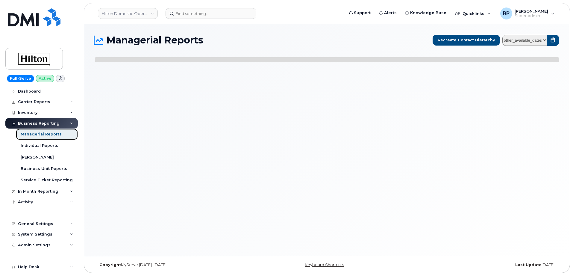
select select
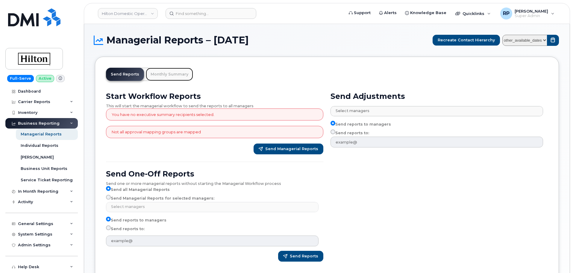
click at [167, 72] on link "Monthly Summary" at bounding box center [169, 74] width 47 height 13
